Goal: Task Accomplishment & Management: Complete application form

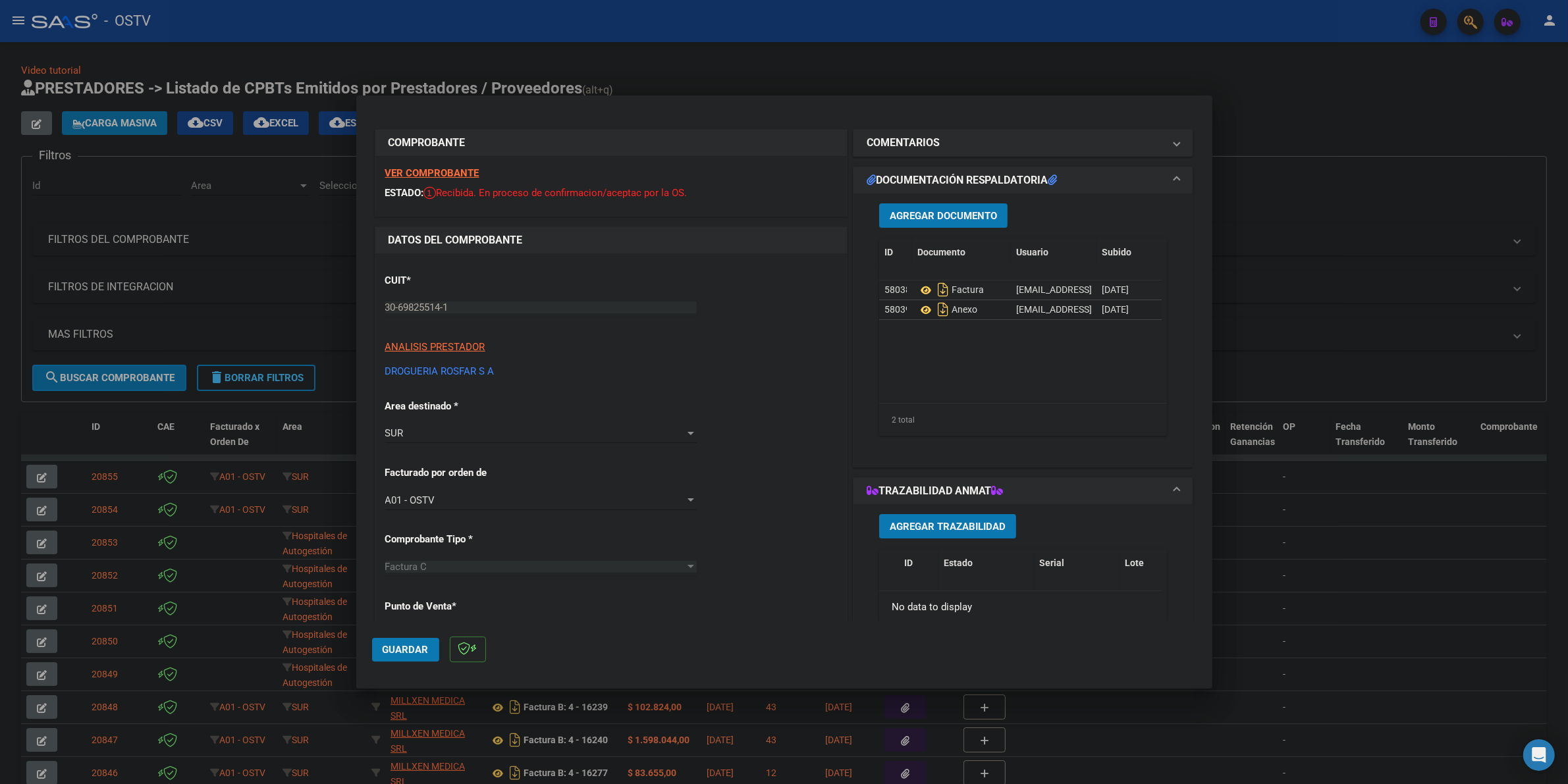
scroll to position [33, 0]
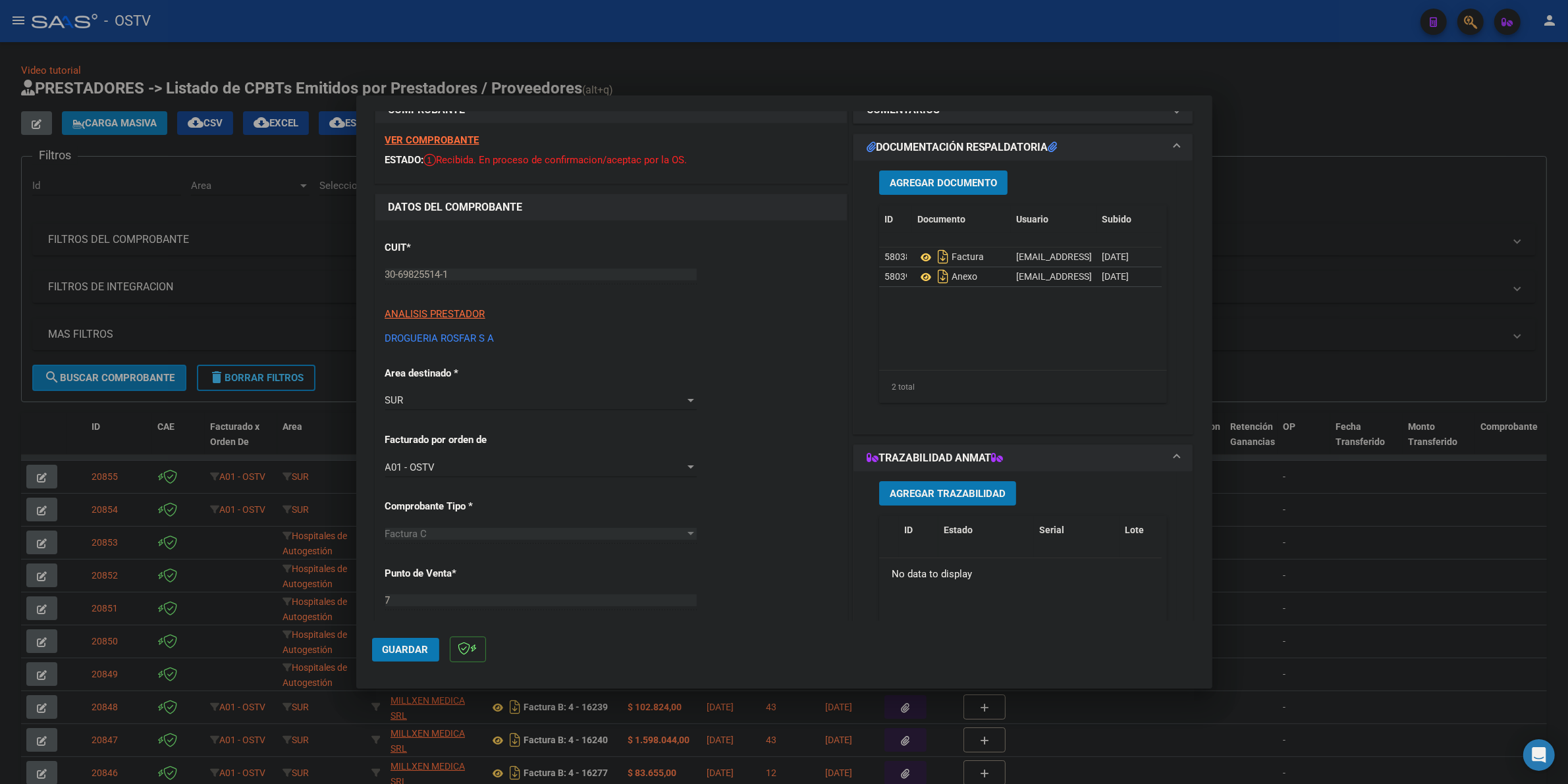
click at [399, 646] on span "Guardar" at bounding box center [406, 650] width 46 height 12
click at [1286, 74] on div at bounding box center [784, 392] width 1568 height 784
type input "$ 0,00"
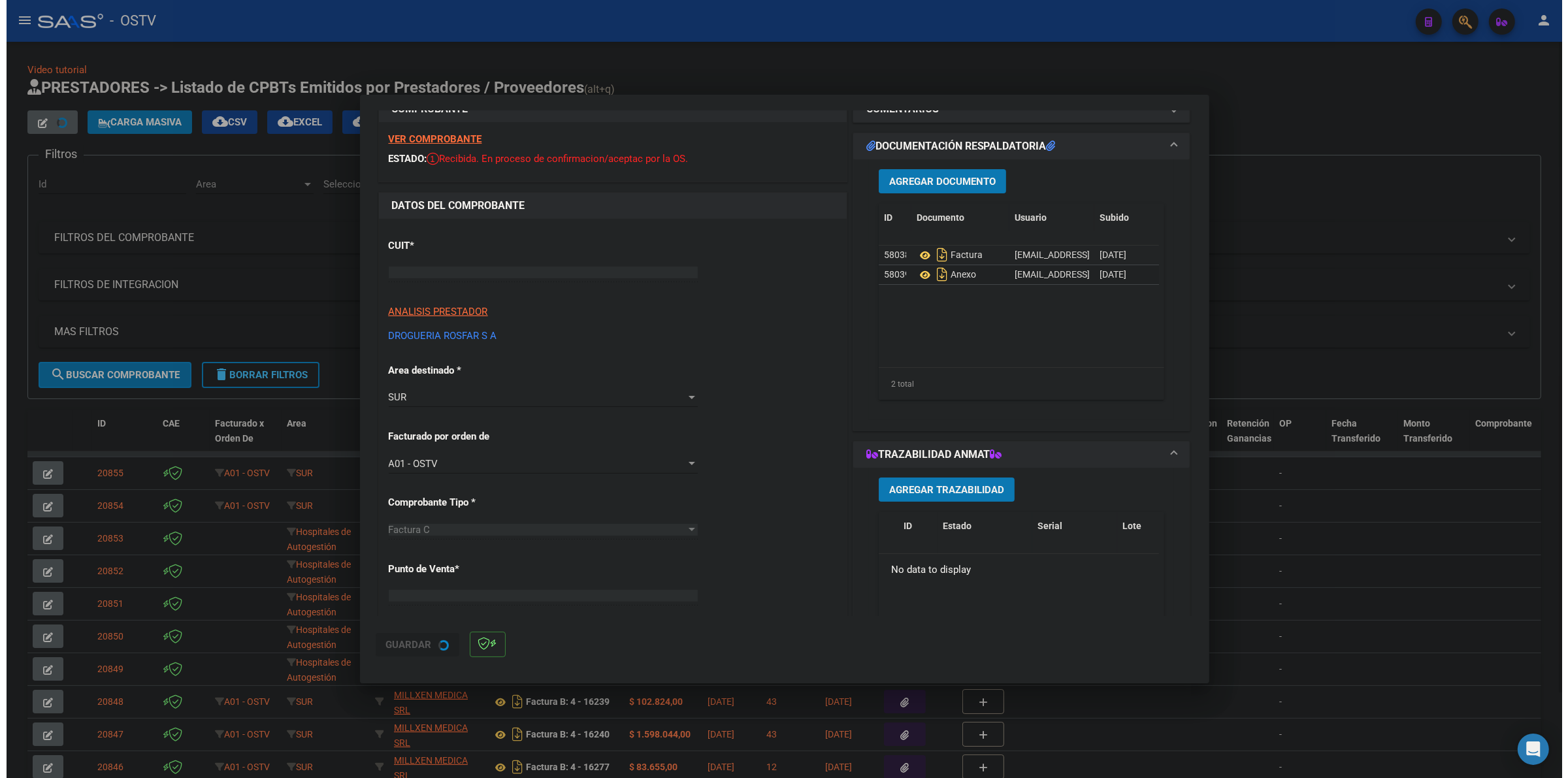
scroll to position [16, 0]
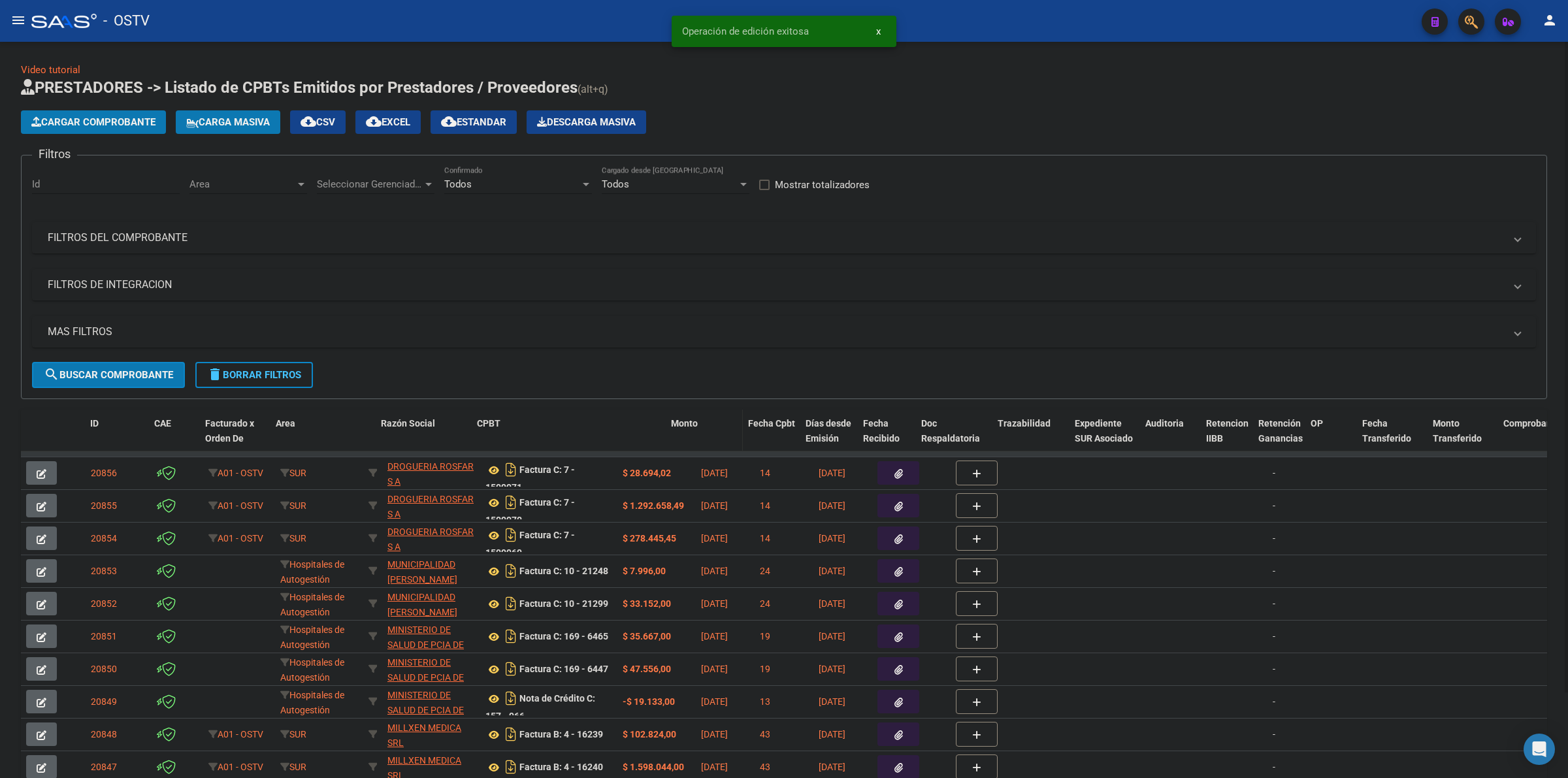
drag, startPoint x: 615, startPoint y: 433, endPoint x: 691, endPoint y: 435, distance: 76.0
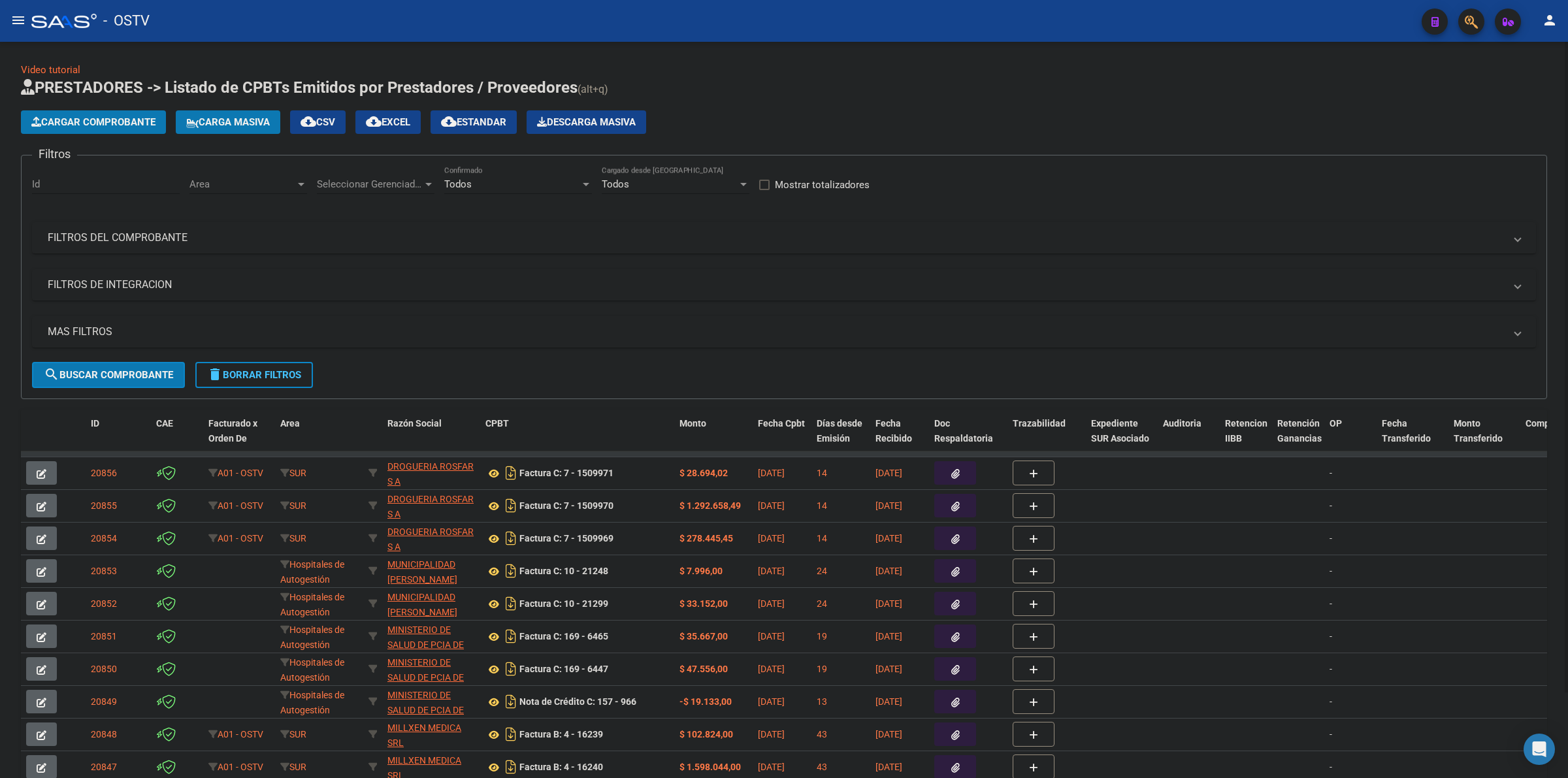
click at [294, 375] on span "delete Borrar Filtros" at bounding box center [254, 376] width 94 height 12
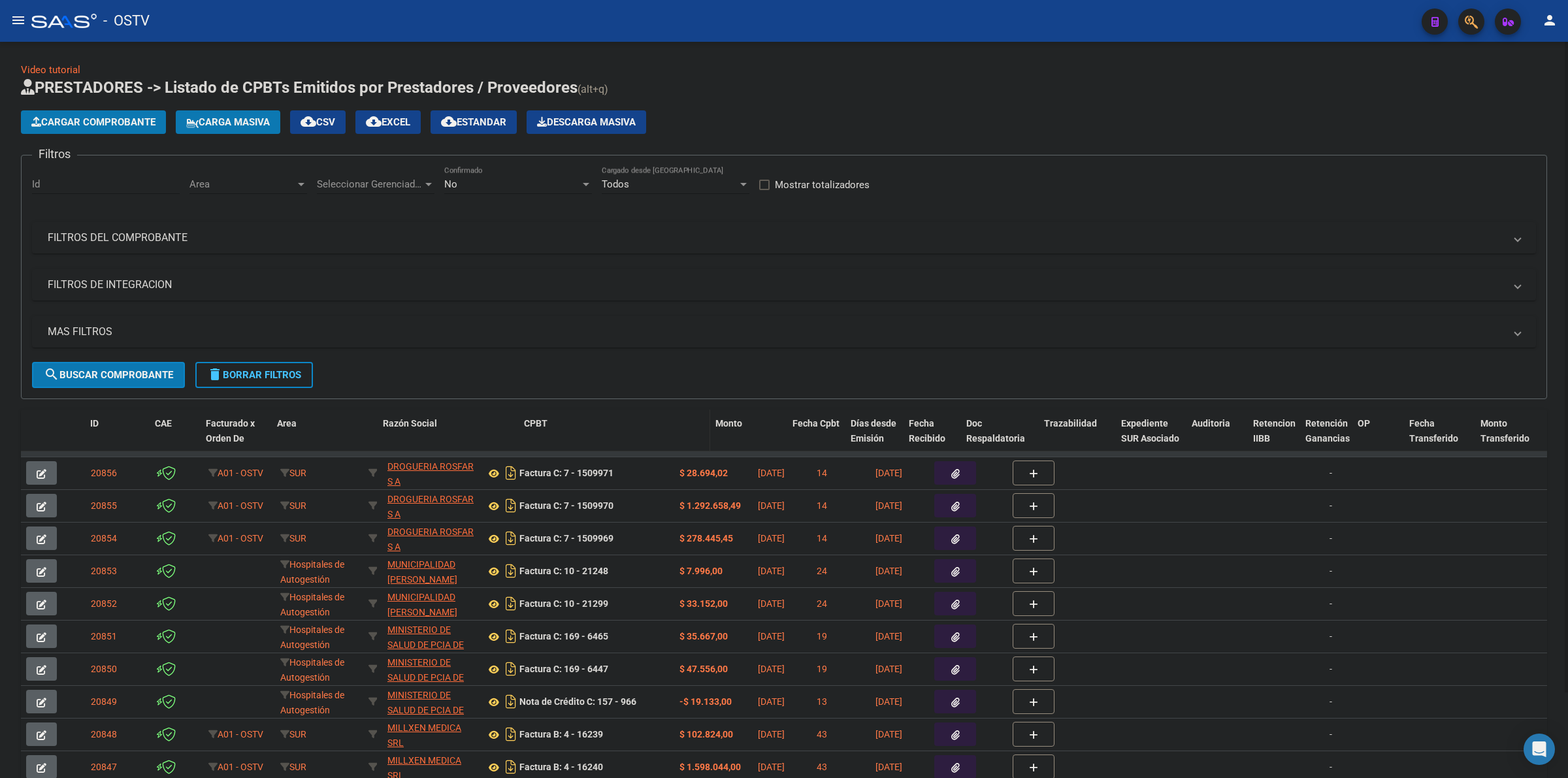
drag, startPoint x: 475, startPoint y: 430, endPoint x: 540, endPoint y: 440, distance: 65.8
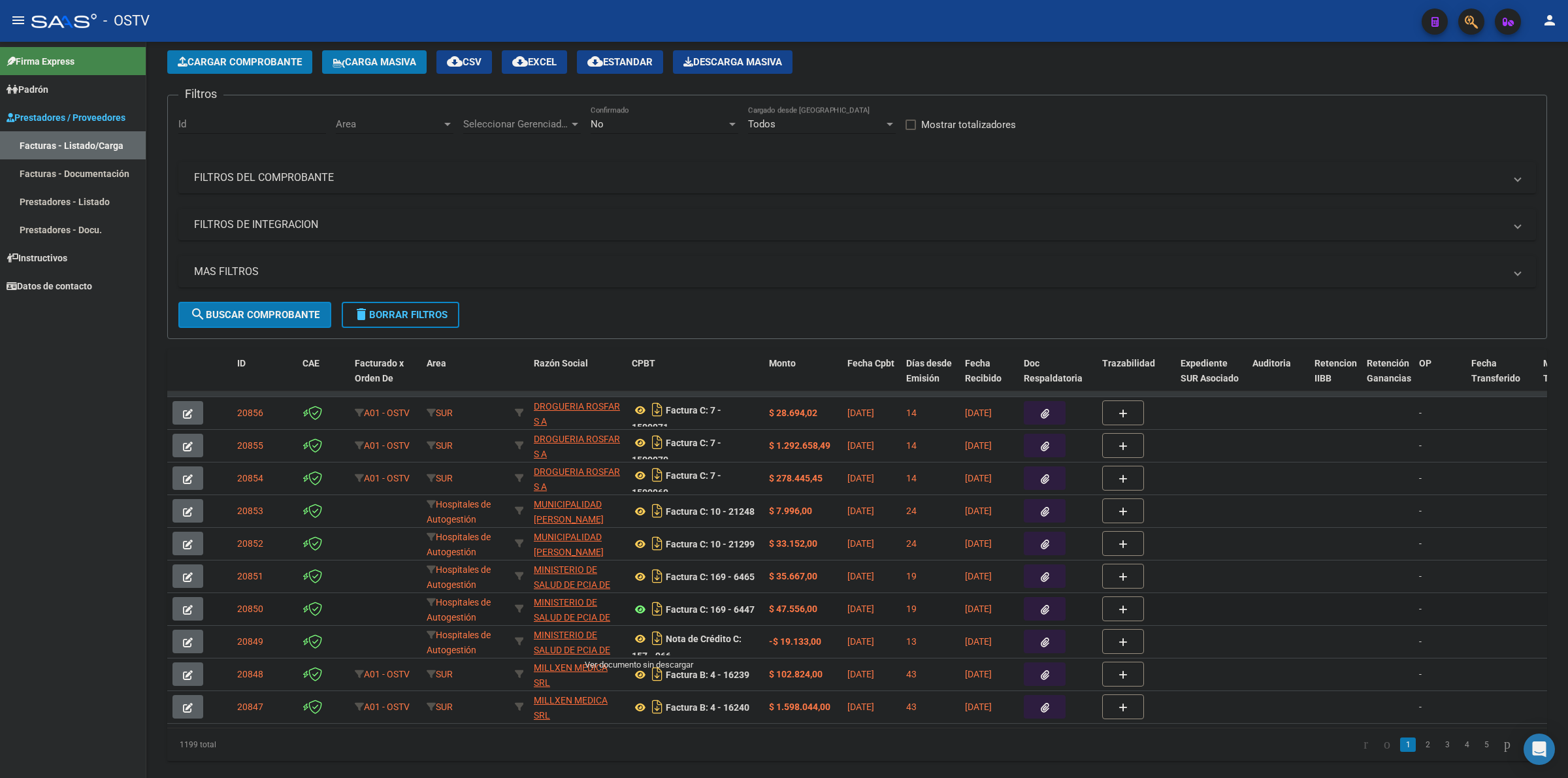
scroll to position [96, 0]
